Goal: Information Seeking & Learning: Learn about a topic

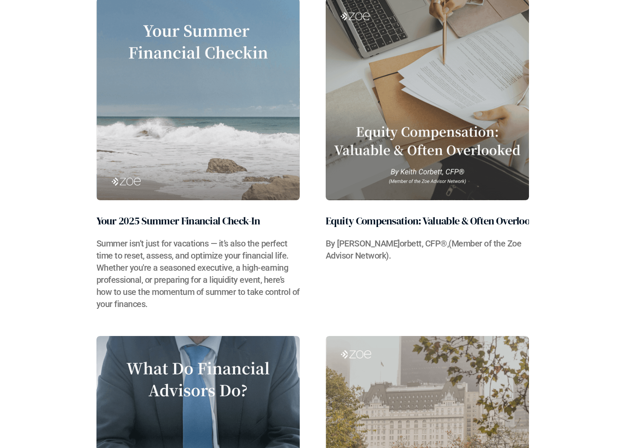
scroll to position [216, 0]
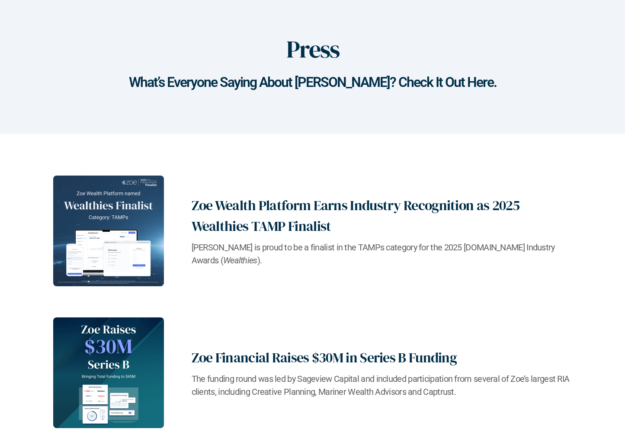
scroll to position [43, 0]
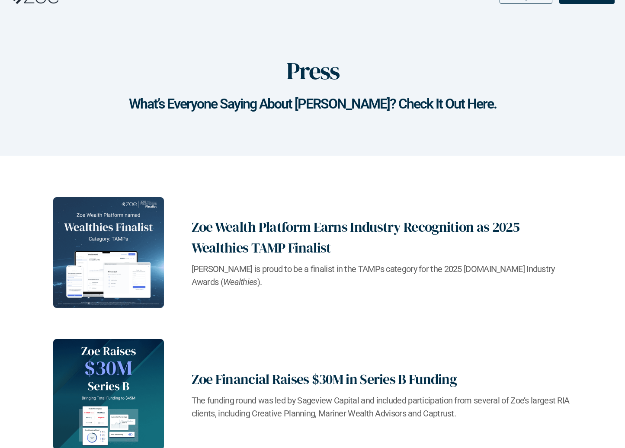
click at [272, 224] on h2 "Zoe Wealth Platform Earns Industry Recognition as 2025 Wealthies TAMP Finalist" at bounding box center [382, 238] width 380 height 42
click at [264, 227] on h2 "Zoe Wealth Platform Earns Industry Recognition as 2025 Wealthies TAMP Finalist" at bounding box center [382, 238] width 380 height 42
